Goal: Task Accomplishment & Management: Manage account settings

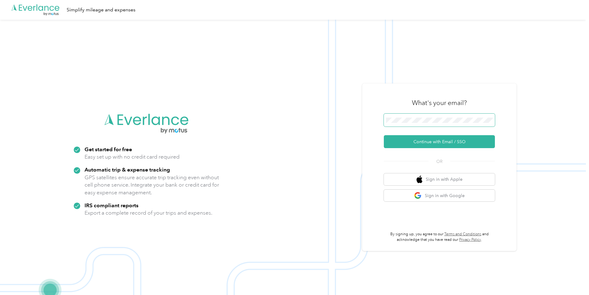
click at [415, 119] on span at bounding box center [439, 120] width 111 height 13
click at [443, 145] on button "Continue with Email / SSO" at bounding box center [439, 141] width 111 height 13
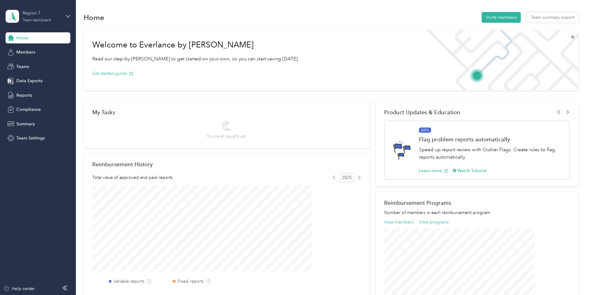
click at [57, 17] on div "Region 7 Team dashboard" at bounding box center [42, 16] width 39 height 12
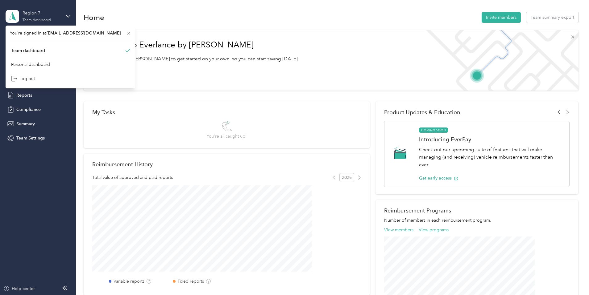
click at [57, 17] on div "Region 7 Team dashboard" at bounding box center [42, 16] width 39 height 12
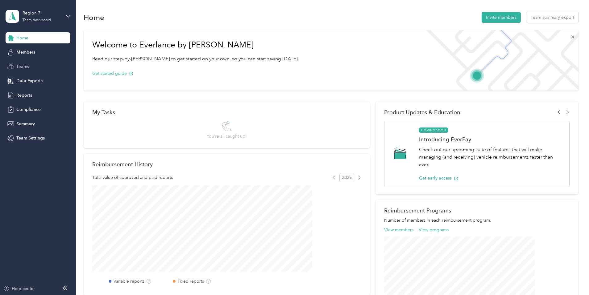
click at [31, 65] on div "Teams" at bounding box center [38, 66] width 65 height 11
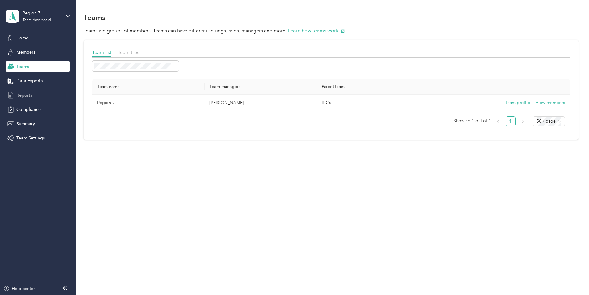
click at [29, 99] on div "Reports" at bounding box center [38, 95] width 65 height 11
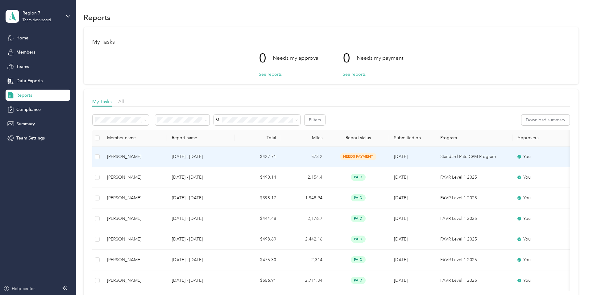
click at [167, 152] on td "Paul M Kanter" at bounding box center [134, 157] width 65 height 21
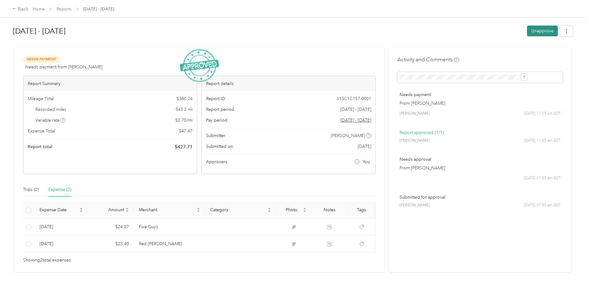
click at [527, 31] on button "Unapprove" at bounding box center [542, 31] width 31 height 11
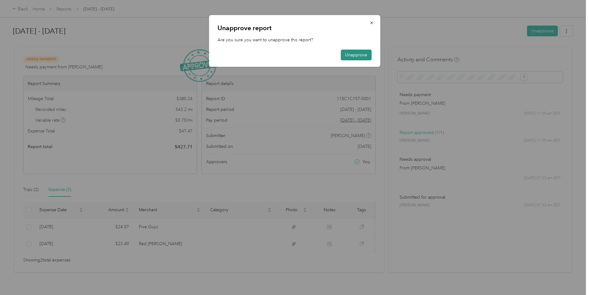
click at [353, 55] on button "Unapprove" at bounding box center [355, 55] width 31 height 11
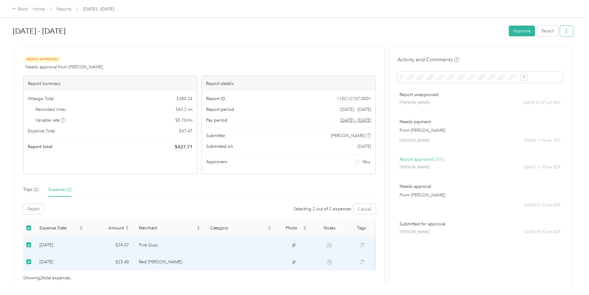
click at [560, 35] on button "button" at bounding box center [566, 31] width 13 height 11
click at [39, 194] on div "Trips (2)" at bounding box center [30, 190] width 15 height 14
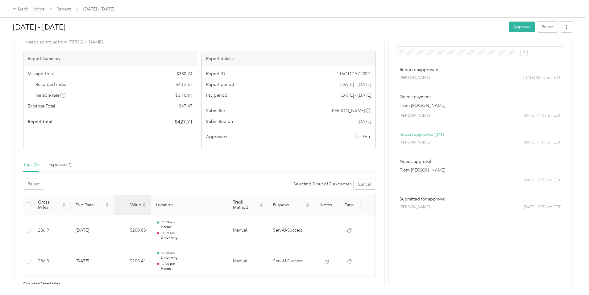
scroll to position [30, 0]
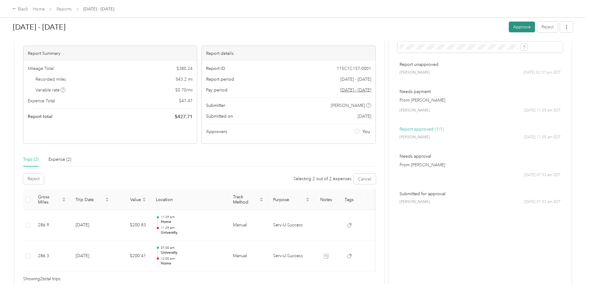
click at [508, 28] on button "Approve" at bounding box center [521, 27] width 26 height 11
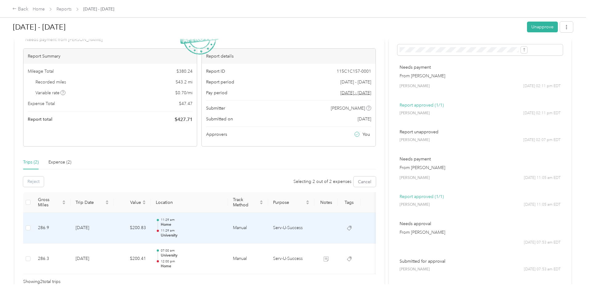
scroll to position [29, 0]
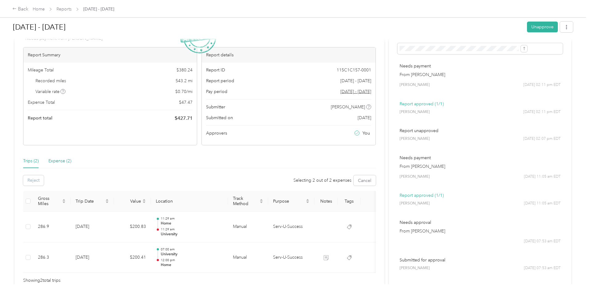
click at [71, 162] on div "Expense (2)" at bounding box center [59, 161] width 23 height 7
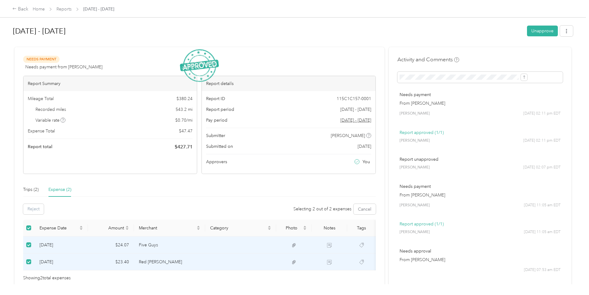
scroll to position [1, 0]
